Goal: Task Accomplishment & Management: Use online tool/utility

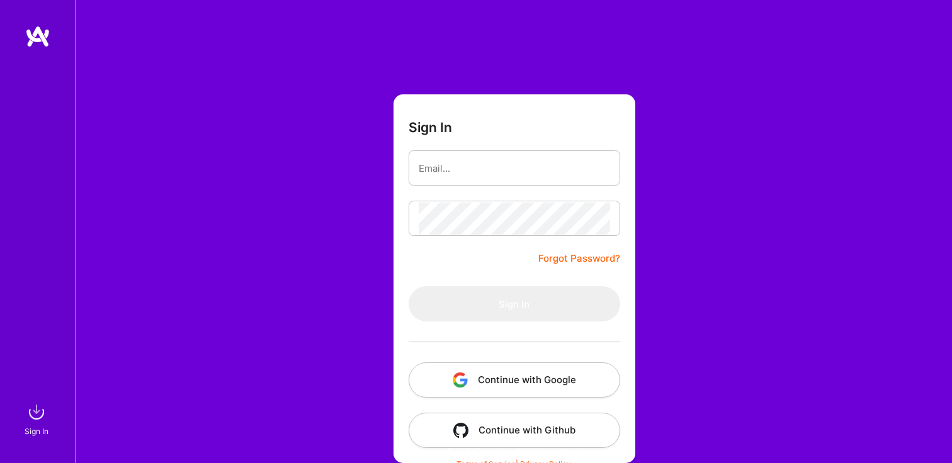
click at [536, 392] on button "Continue with Google" at bounding box center [515, 380] width 212 height 35
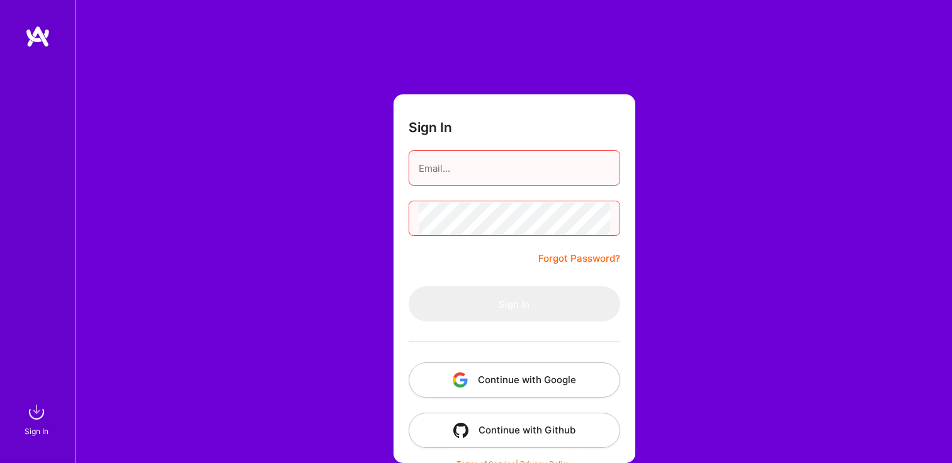
click at [448, 171] on input "email" at bounding box center [514, 168] width 191 height 32
click at [515, 363] on button "Continue with Google" at bounding box center [515, 380] width 212 height 35
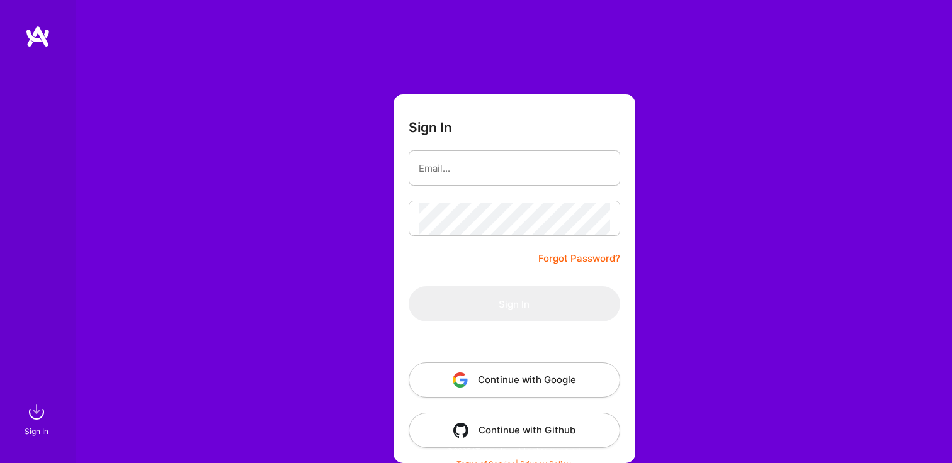
click at [515, 378] on button "Continue with Google" at bounding box center [515, 380] width 212 height 35
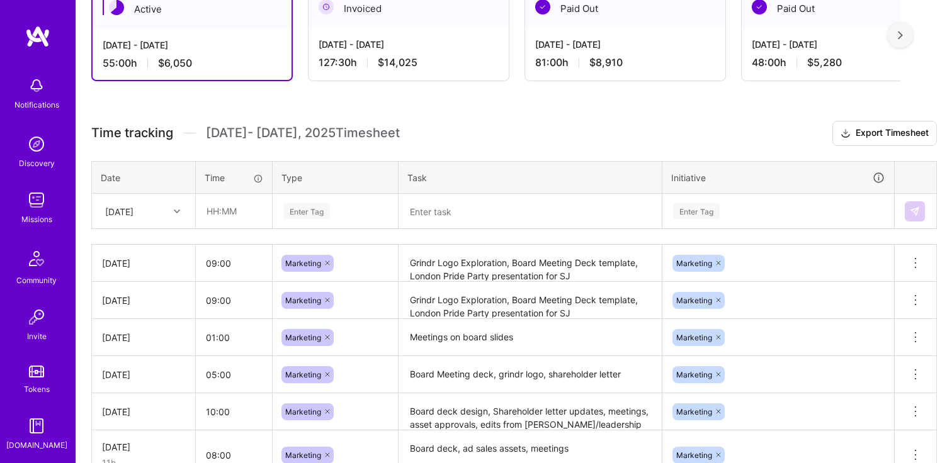
scroll to position [257, 0]
